Goal: Information Seeking & Learning: Find specific fact

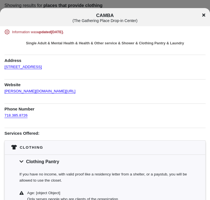
click at [203, 15] on icon at bounding box center [204, 15] width 3 height 4
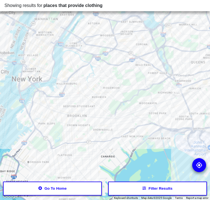
click at [98, 107] on div at bounding box center [105, 100] width 210 height 200
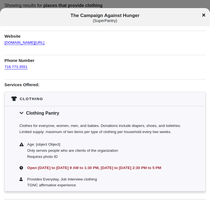
scroll to position [56, 0]
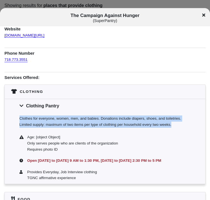
drag, startPoint x: 19, startPoint y: 117, endPoint x: 174, endPoint y: 126, distance: 155.2
click at [174, 126] on div "Clothes for everyone, women, men, and babies. Donations include diapers, shoes,…" at bounding box center [105, 122] width 201 height 19
drag, startPoint x: 174, startPoint y: 126, endPoint x: 160, endPoint y: 123, distance: 14.2
copy div "Clothes for everyone, women, men, and babies. Donations include diapers, shoes,…"
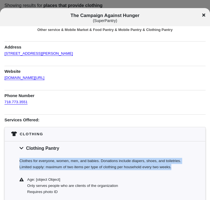
scroll to position [0, 0]
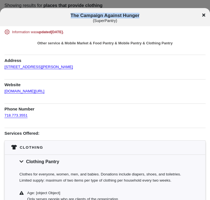
drag, startPoint x: 70, startPoint y: 14, endPoint x: 145, endPoint y: 17, distance: 75.3
click at [145, 17] on h1 "The Campaign Against Hunger ( SuperPantry )" at bounding box center [105, 18] width 175 height 10
drag, startPoint x: 145, startPoint y: 17, endPoint x: 130, endPoint y: 13, distance: 15.2
copy span "The Campaign Against Hunger"
drag, startPoint x: 3, startPoint y: 67, endPoint x: 73, endPoint y: 69, distance: 70.2
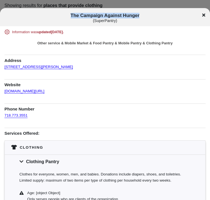
click at [73, 69] on div "Information was updated [DATE] . Other service & Mobile Market & Food Pantry & …" at bounding box center [105, 197] width 210 height 337
drag, startPoint x: 73, startPoint y: 69, endPoint x: 56, endPoint y: 66, distance: 17.2
copy link "[STREET_ADDRESS][PERSON_NAME]"
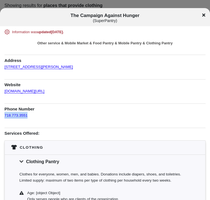
drag, startPoint x: 29, startPoint y: 116, endPoint x: 1, endPoint y: 115, distance: 27.6
click at [1, 115] on div "Information was updated [DATE] . Other service & Mobile Market & Food Pantry & …" at bounding box center [105, 197] width 210 height 337
drag, startPoint x: 1, startPoint y: 115, endPoint x: 13, endPoint y: 114, distance: 12.3
copy link "718.773.3551"
click at [202, 16] on div "The Campaign Against Hunger ( SuperPantry )" at bounding box center [105, 18] width 210 height 10
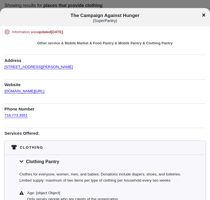
click at [204, 16] on icon at bounding box center [204, 14] width 3 height 3
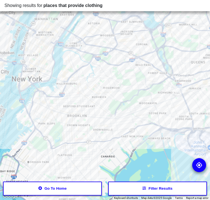
click at [108, 111] on div at bounding box center [105, 100] width 210 height 200
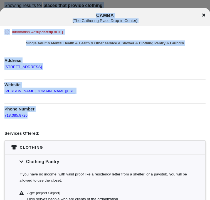
drag, startPoint x: 16, startPoint y: 113, endPoint x: -3, endPoint y: 113, distance: 19.0
click at [0, 0] on html "Showing results for places that provide clothing ← Move left → Move right ↑ Mov…" at bounding box center [105, 0] width 210 height 0
drag, startPoint x: -3, startPoint y: 113, endPoint x: 35, endPoint y: 111, distance: 37.4
click at [35, 111] on h1 "Phone Number" at bounding box center [104, 107] width 201 height 9
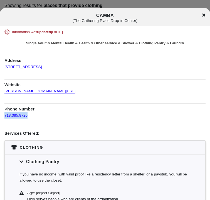
drag, startPoint x: 24, startPoint y: 115, endPoint x: 3, endPoint y: 115, distance: 20.6
drag, startPoint x: 3, startPoint y: 115, endPoint x: 23, endPoint y: 115, distance: 19.8
copy link "718.385.8726"
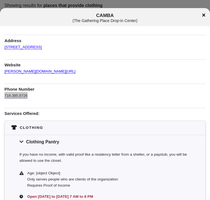
scroll to position [28, 0]
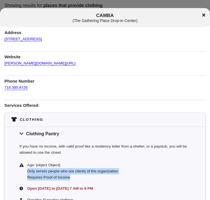
drag, startPoint x: 26, startPoint y: 172, endPoint x: 74, endPoint y: 177, distance: 48.0
click at [74, 177] on div "Age: [object Object] Only serves people who are clients of the organization Req…" at bounding box center [108, 171] width 165 height 18
drag, startPoint x: 74, startPoint y: 177, endPoint x: 64, endPoint y: 176, distance: 10.4
copy div "Only serves people who are clients of the organization Requires Proof of Income"
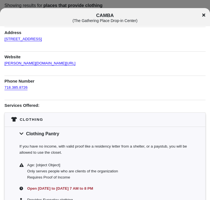
click at [202, 15] on div "[PERSON_NAME] ( The Gathering Place Drop-in Center )" at bounding box center [105, 18] width 210 height 10
click at [204, 14] on icon at bounding box center [204, 14] width 3 height 3
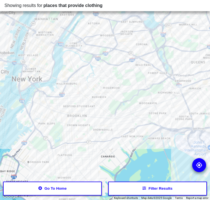
click at [96, 110] on div at bounding box center [105, 100] width 210 height 200
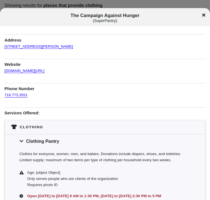
scroll to position [28, 0]
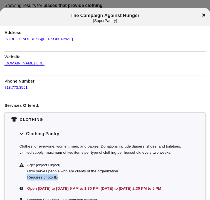
drag, startPoint x: 26, startPoint y: 178, endPoint x: 63, endPoint y: 176, distance: 36.3
click at [63, 176] on div "Age: [object Object] Only serves people who are clients of the organization Req…" at bounding box center [108, 171] width 165 height 18
drag, startPoint x: 63, startPoint y: 176, endPoint x: 48, endPoint y: 178, distance: 14.3
copy div "Requires photo ID"
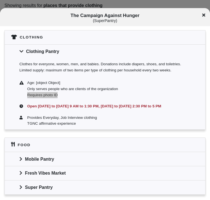
scroll to position [111, 0]
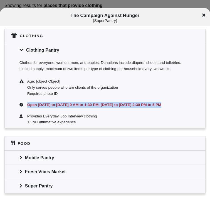
drag, startPoint x: 27, startPoint y: 103, endPoint x: 163, endPoint y: 104, distance: 136.0
click at [163, 104] on div "Open [DATE] to [DATE] 9 AM to 1:30 PM, [DATE] to [DATE] 2:30 PM to 5 PM" at bounding box center [108, 105] width 165 height 6
drag, startPoint x: 163, startPoint y: 104, endPoint x: 157, endPoint y: 104, distance: 5.9
copy div "Open [DATE] to [DATE] 9 AM to 1:30 PM, [DATE] to [DATE] 2:30 PM to 5 PM"
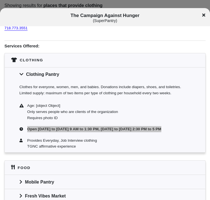
scroll to position [56, 0]
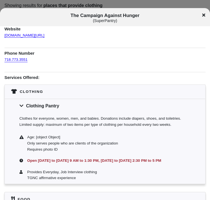
click at [203, 15] on icon at bounding box center [204, 15] width 3 height 4
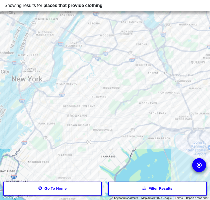
click at [96, 110] on div at bounding box center [105, 100] width 210 height 200
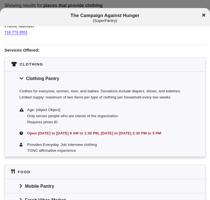
scroll to position [84, 0]
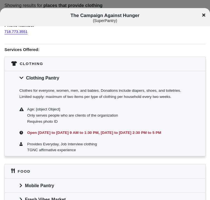
click at [204, 14] on icon at bounding box center [204, 15] width 3 height 4
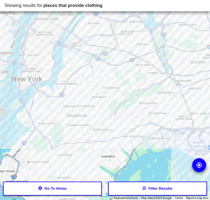
click at [107, 113] on div at bounding box center [105, 100] width 210 height 200
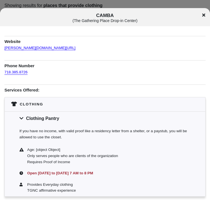
scroll to position [84, 0]
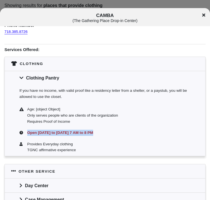
drag, startPoint x: 32, startPoint y: 132, endPoint x: 100, endPoint y: 132, distance: 68.3
click at [100, 132] on div "Open [DATE] to [DATE] 7 AM to 8 PM" at bounding box center [108, 133] width 165 height 6
drag, startPoint x: 100, startPoint y: 132, endPoint x: 85, endPoint y: 131, distance: 15.4
copy div "Open [DATE] to [DATE] 7 AM to 8 PM"
click at [203, 14] on icon at bounding box center [204, 14] width 3 height 3
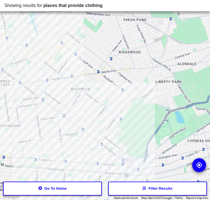
click at [105, 131] on div at bounding box center [105, 100] width 210 height 200
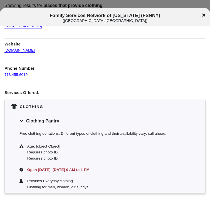
scroll to position [28, 0]
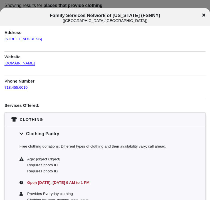
click at [205, 15] on icon at bounding box center [204, 14] width 3 height 3
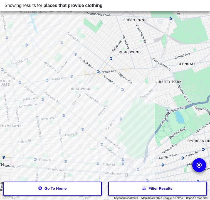
click at [102, 126] on div at bounding box center [105, 100] width 210 height 200
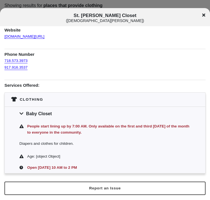
scroll to position [55, 0]
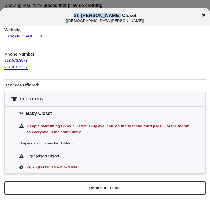
drag, startPoint x: 85, startPoint y: 14, endPoint x: 130, endPoint y: 11, distance: 45.0
click at [130, 11] on div "St. [PERSON_NAME] ( [DEMOGRAPHIC_DATA][PERSON_NAME] )" at bounding box center [105, 17] width 210 height 18
drag, startPoint x: 130, startPoint y: 11, endPoint x: 122, endPoint y: 14, distance: 8.1
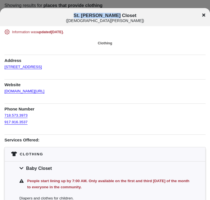
drag, startPoint x: 3, startPoint y: 67, endPoint x: 74, endPoint y: 68, distance: 71.1
click at [74, 68] on div "Information was updated [DATE] . Clothing Address [STREET_ADDRESS] Website [DOM…" at bounding box center [105, 128] width 210 height 199
drag, startPoint x: 74, startPoint y: 68, endPoint x: 46, endPoint y: 65, distance: 27.7
copy link "[STREET_ADDRESS]"
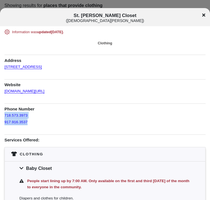
drag, startPoint x: 2, startPoint y: 113, endPoint x: 29, endPoint y: 123, distance: 29.0
click at [29, 123] on div "Information was updated [DATE] . Clothing Address [STREET_ADDRESS] Website [DOM…" at bounding box center [105, 128] width 210 height 199
drag, startPoint x: 29, startPoint y: 123, endPoint x: 11, endPoint y: 119, distance: 18.6
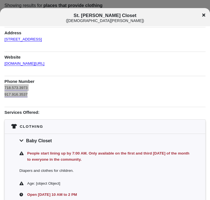
scroll to position [28, 0]
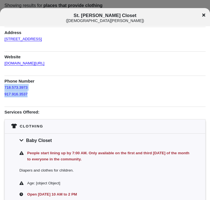
drag, startPoint x: 26, startPoint y: 151, endPoint x: 101, endPoint y: 157, distance: 75.5
click at [101, 157] on div "People start lining up by 7:00 AM. Only available on the first and third [DATE]…" at bounding box center [108, 156] width 165 height 12
drag, startPoint x: 101, startPoint y: 157, endPoint x: 89, endPoint y: 157, distance: 12.3
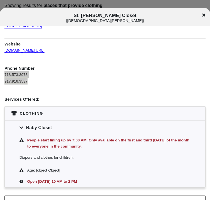
scroll to position [55, 0]
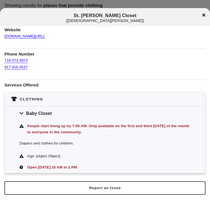
click at [202, 13] on div "St. [PERSON_NAME] ( [DEMOGRAPHIC_DATA][PERSON_NAME] )" at bounding box center [105, 18] width 210 height 10
click at [202, 14] on div "St. [PERSON_NAME] ( [DEMOGRAPHIC_DATA][PERSON_NAME] )" at bounding box center [105, 18] width 210 height 10
click at [203, 14] on icon at bounding box center [204, 15] width 3 height 4
